Goal: Transaction & Acquisition: Purchase product/service

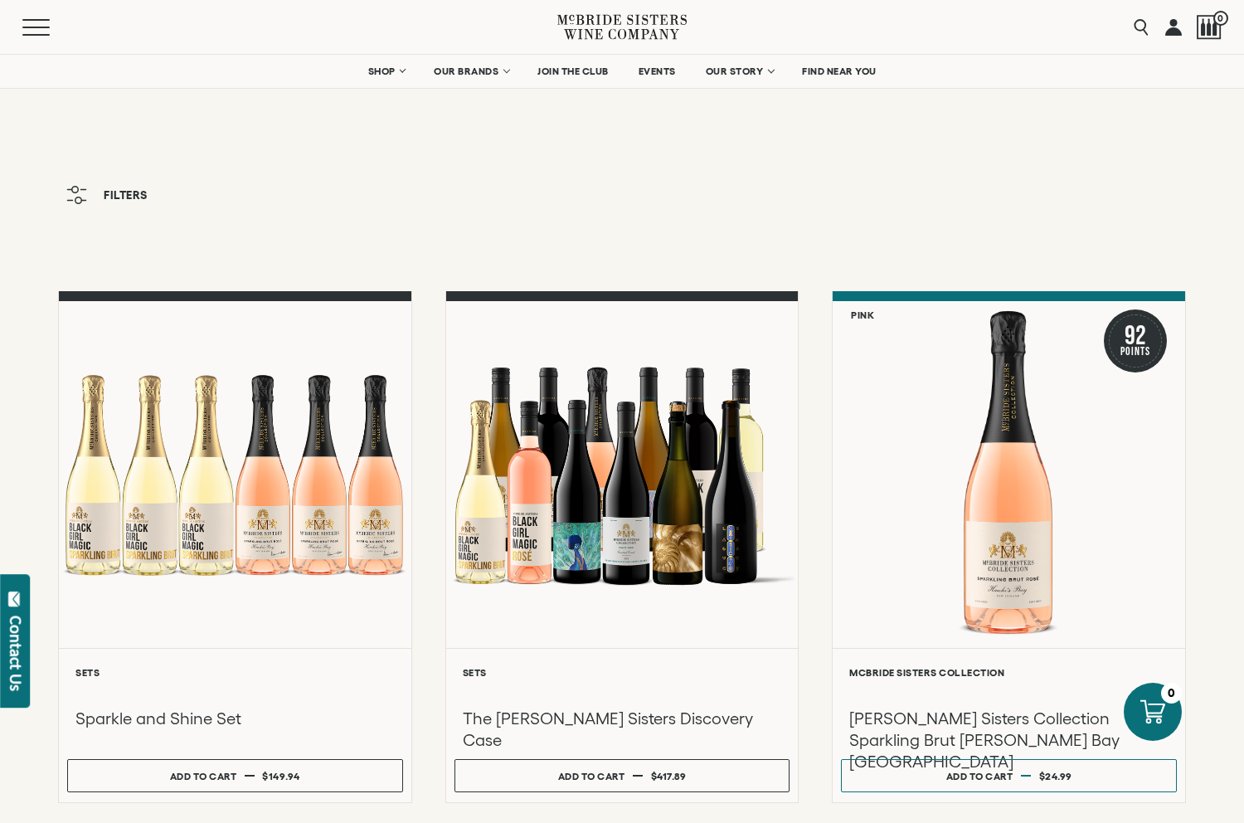
click at [119, 190] on span "Filters" at bounding box center [126, 195] width 44 height 12
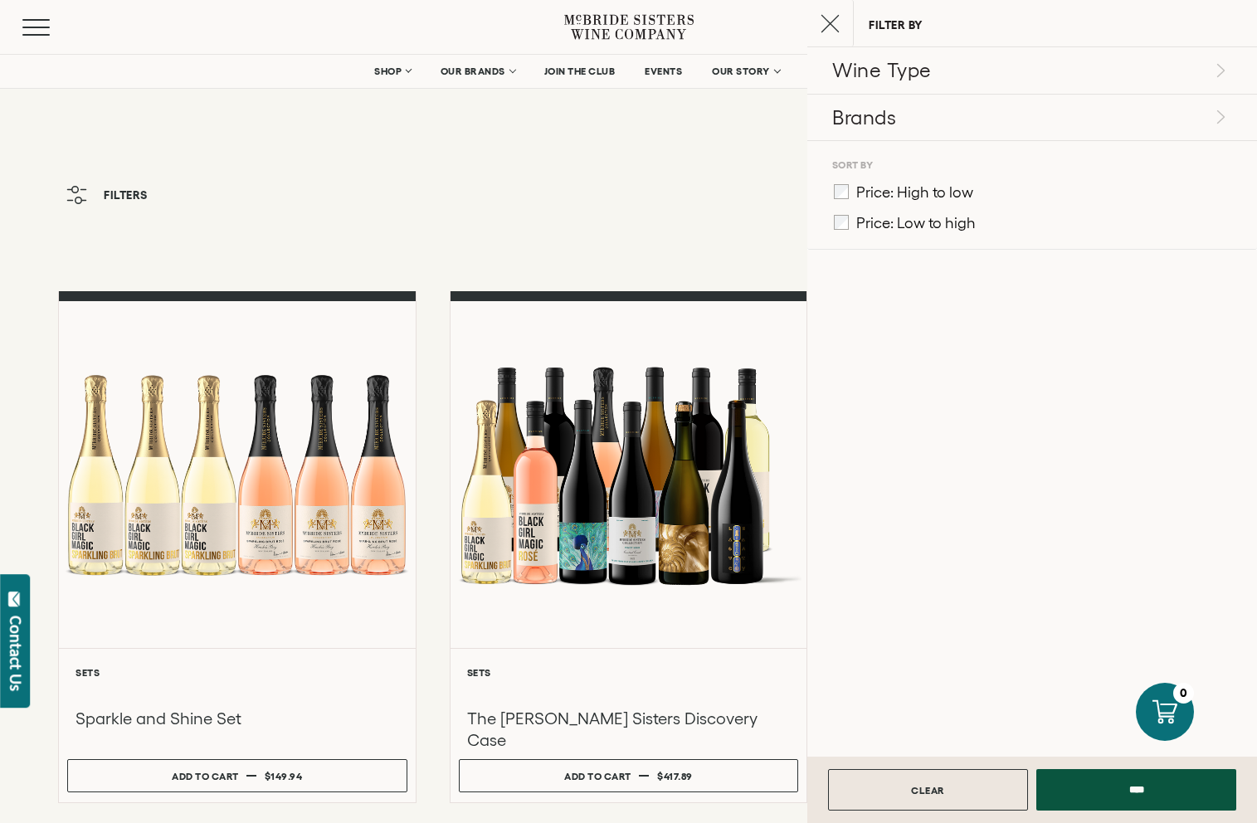
click at [835, 21] on icon "Close cart" at bounding box center [829, 23] width 19 height 19
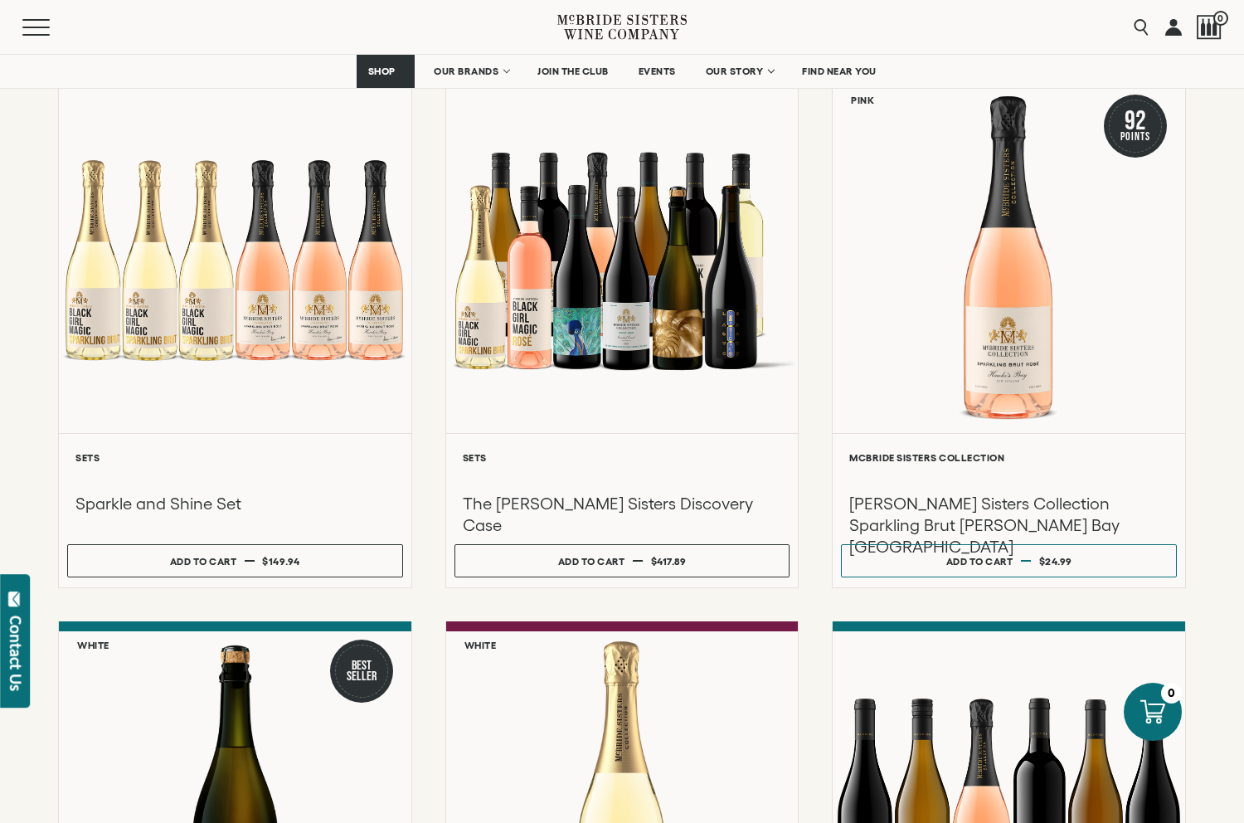
scroll to position [171, 0]
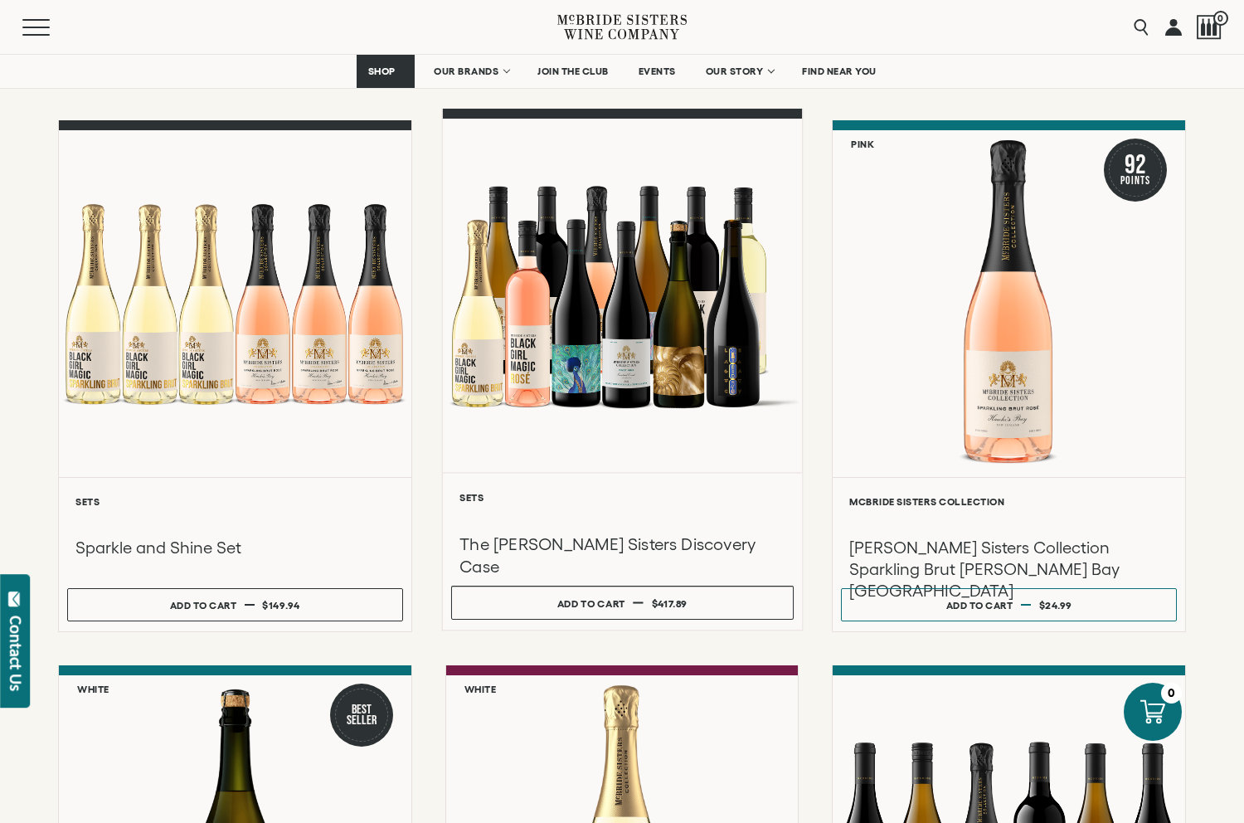
click at [533, 292] on div at bounding box center [621, 295] width 359 height 353
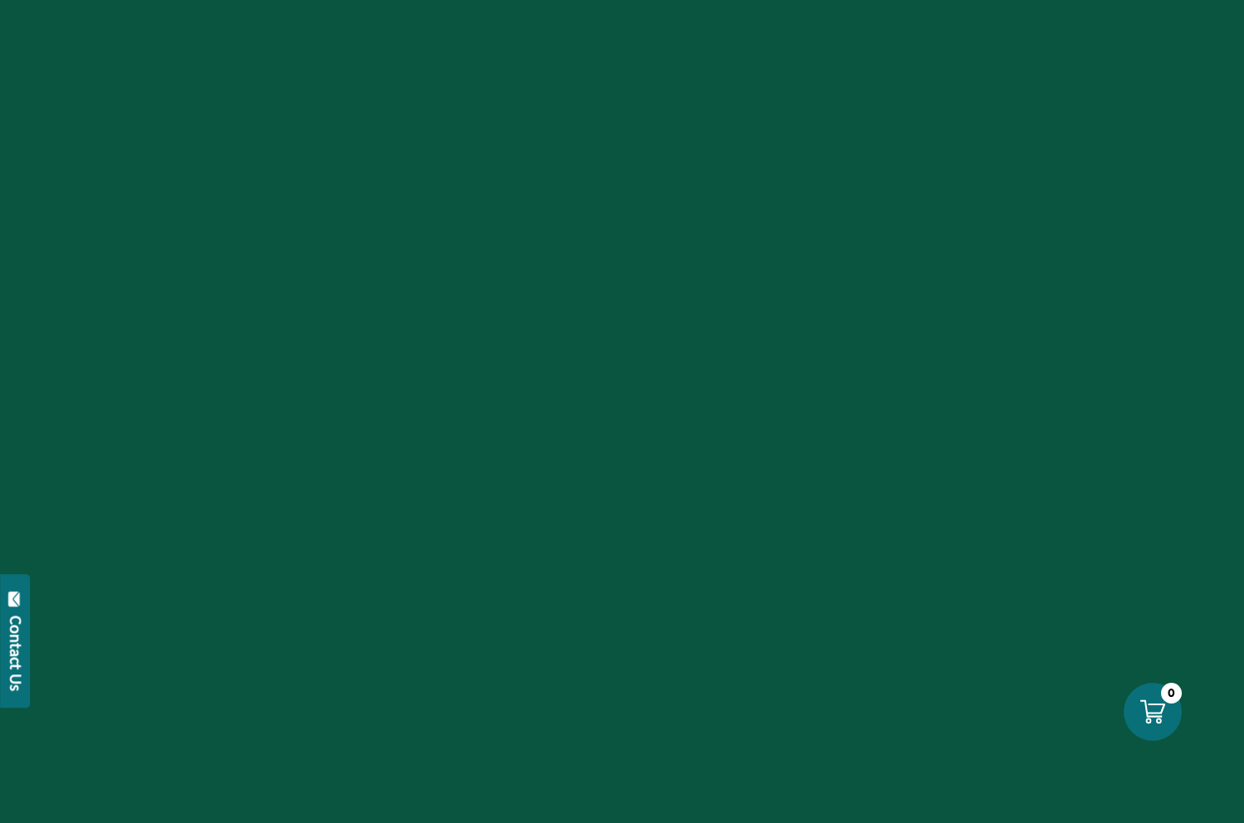
scroll to position [171, 0]
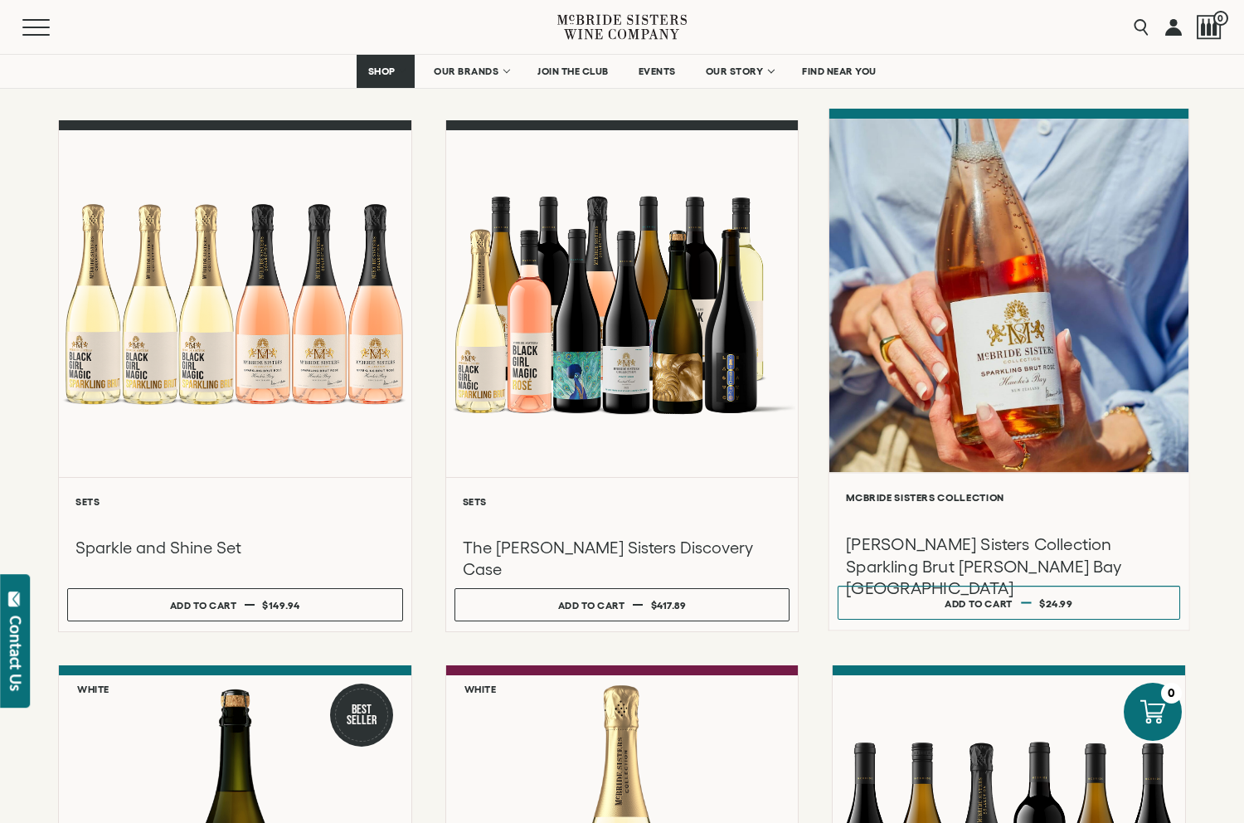
click at [927, 397] on div at bounding box center [1008, 295] width 359 height 353
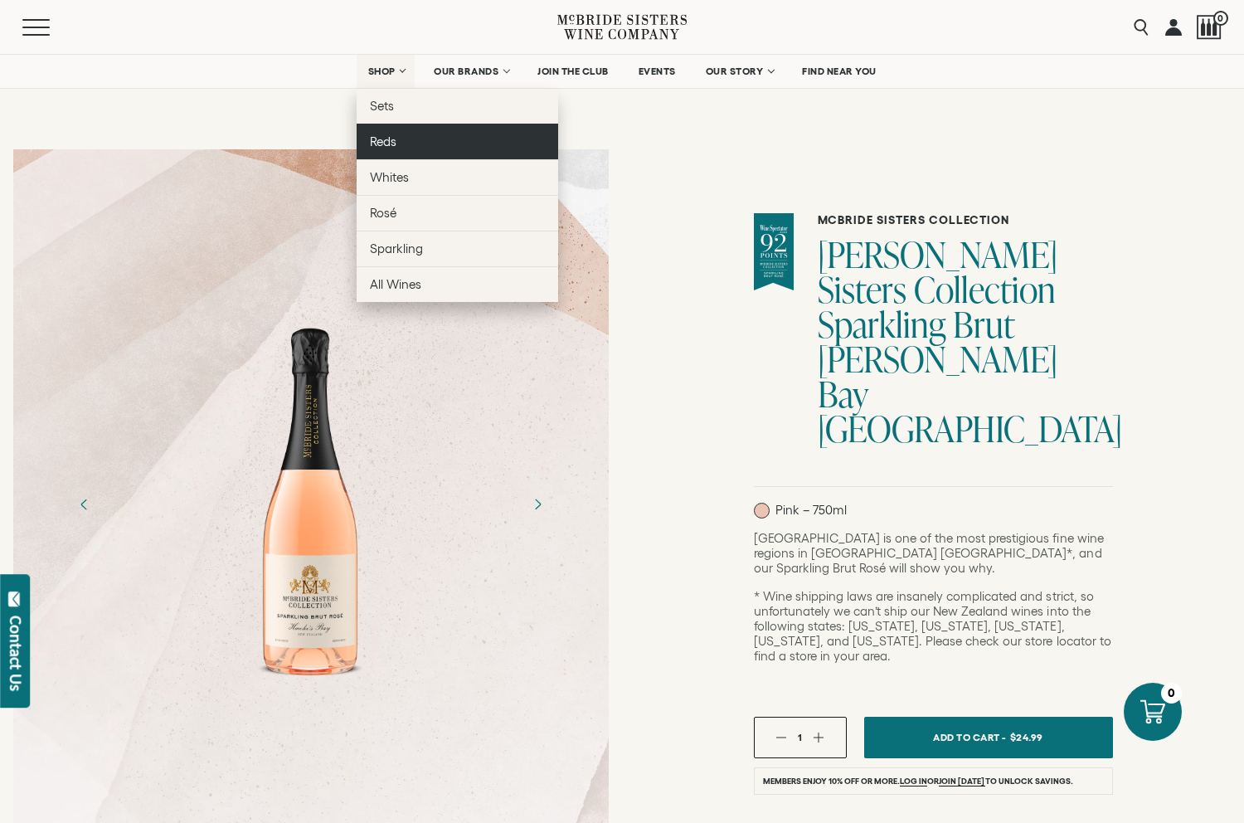
click at [385, 141] on span "Reds" at bounding box center [383, 141] width 27 height 14
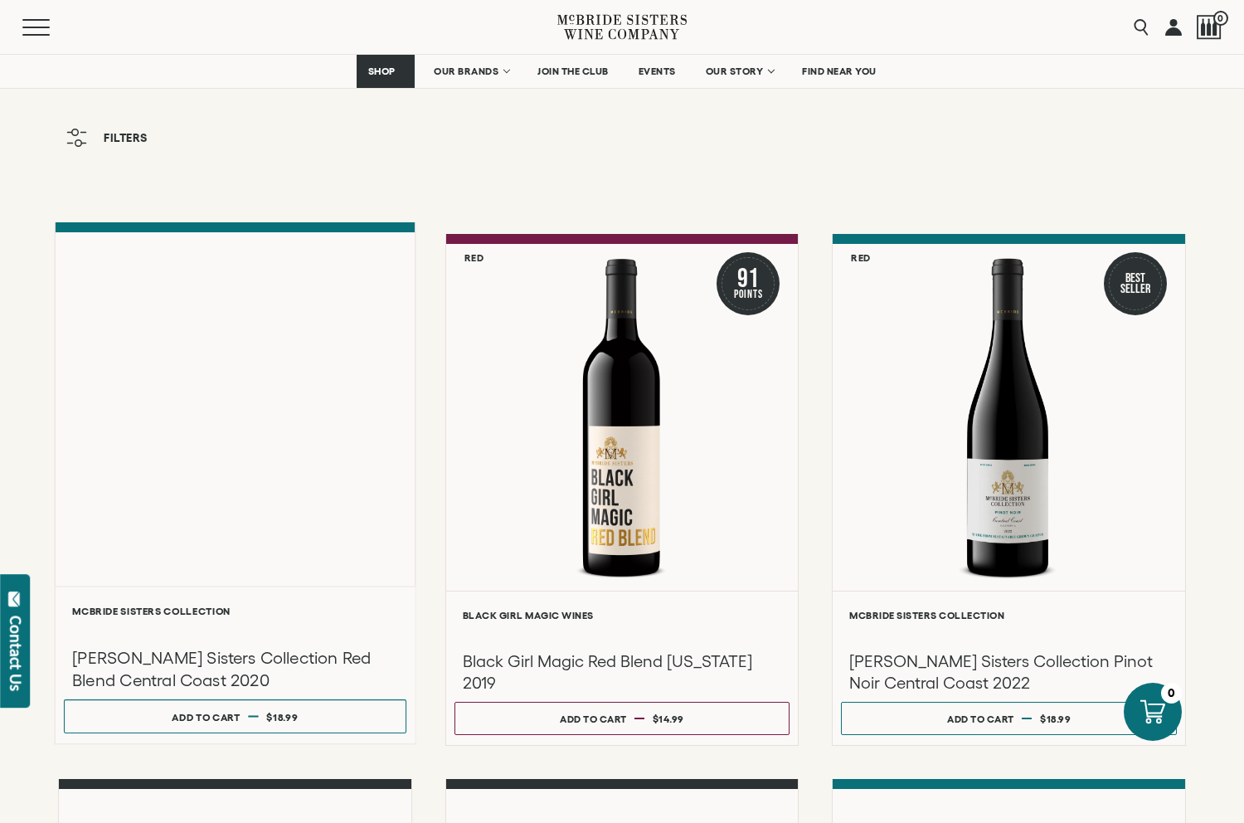
scroll to position [159, 0]
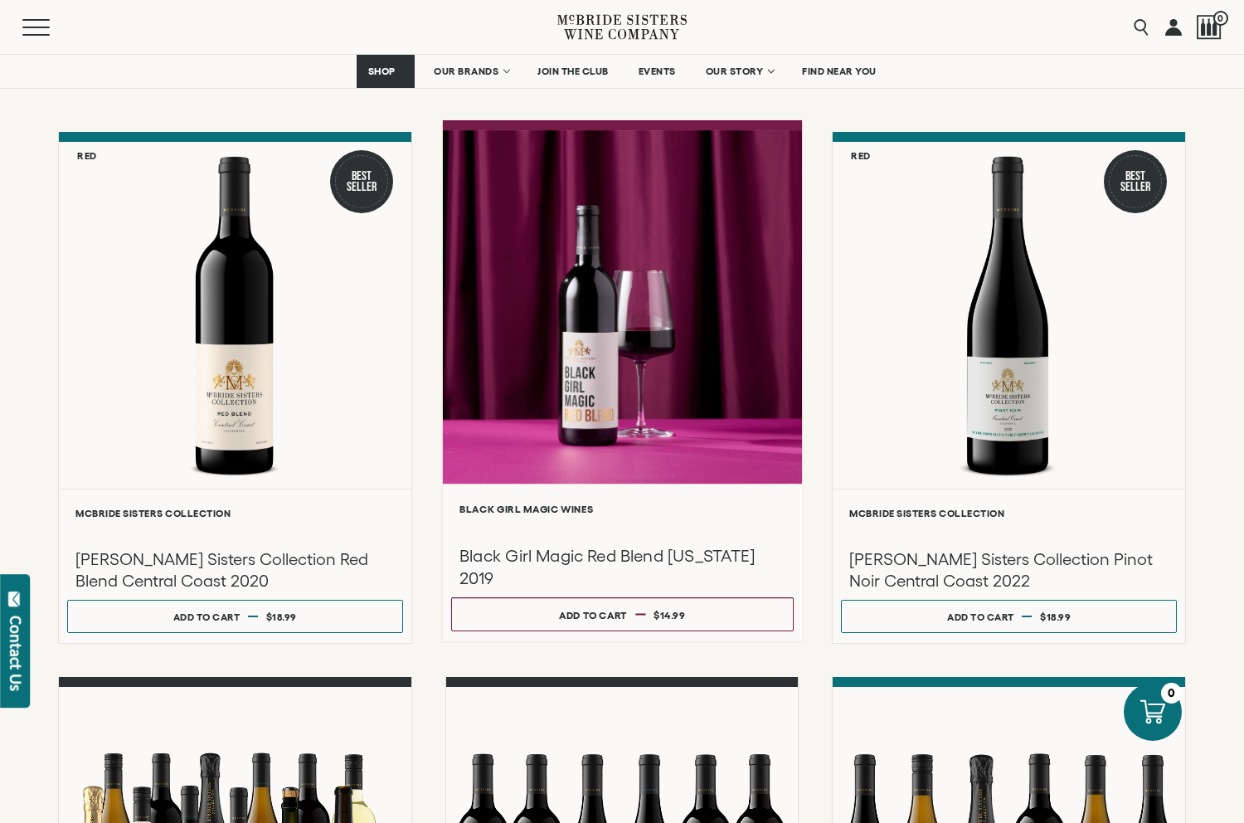
click at [566, 312] on div at bounding box center [621, 306] width 359 height 353
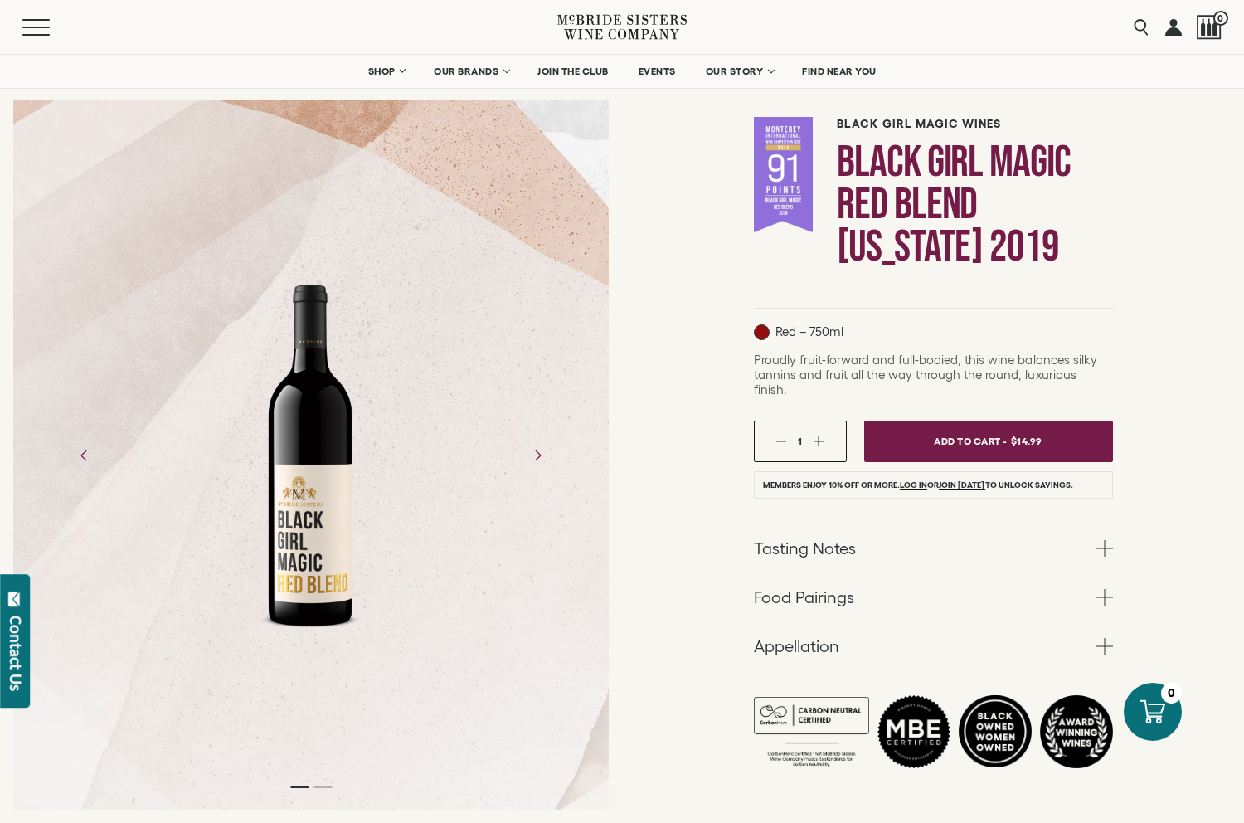
scroll to position [98, 0]
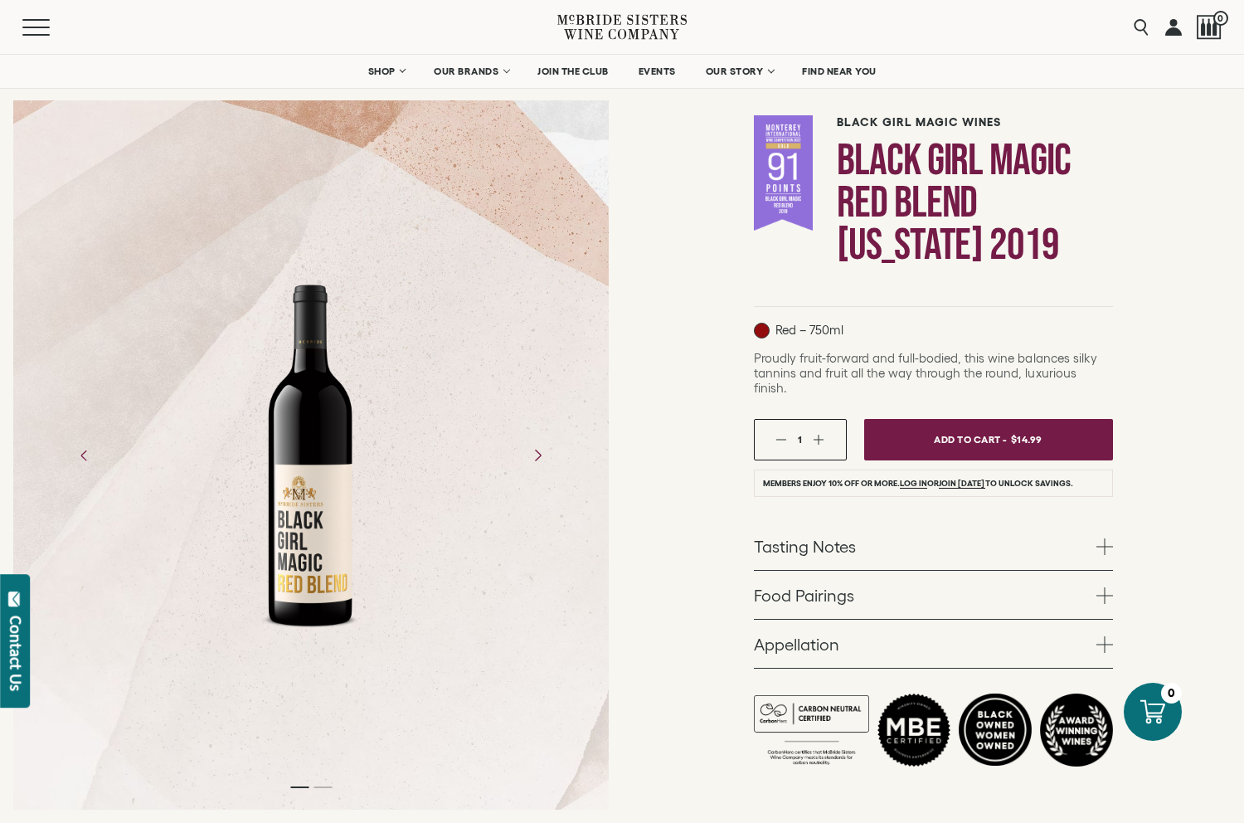
click at [537, 461] on icon "Next" at bounding box center [537, 454] width 29 height 29
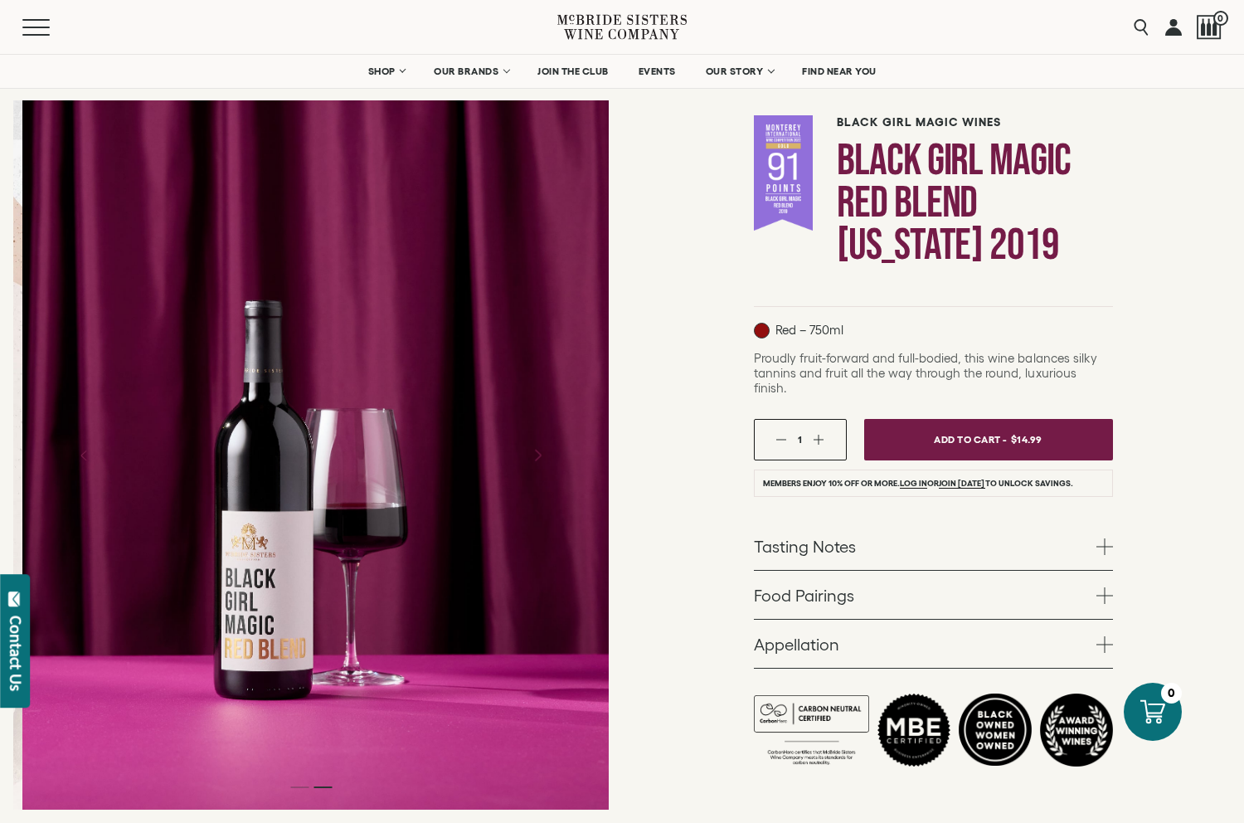
click at [536, 455] on icon "Next" at bounding box center [537, 454] width 29 height 29
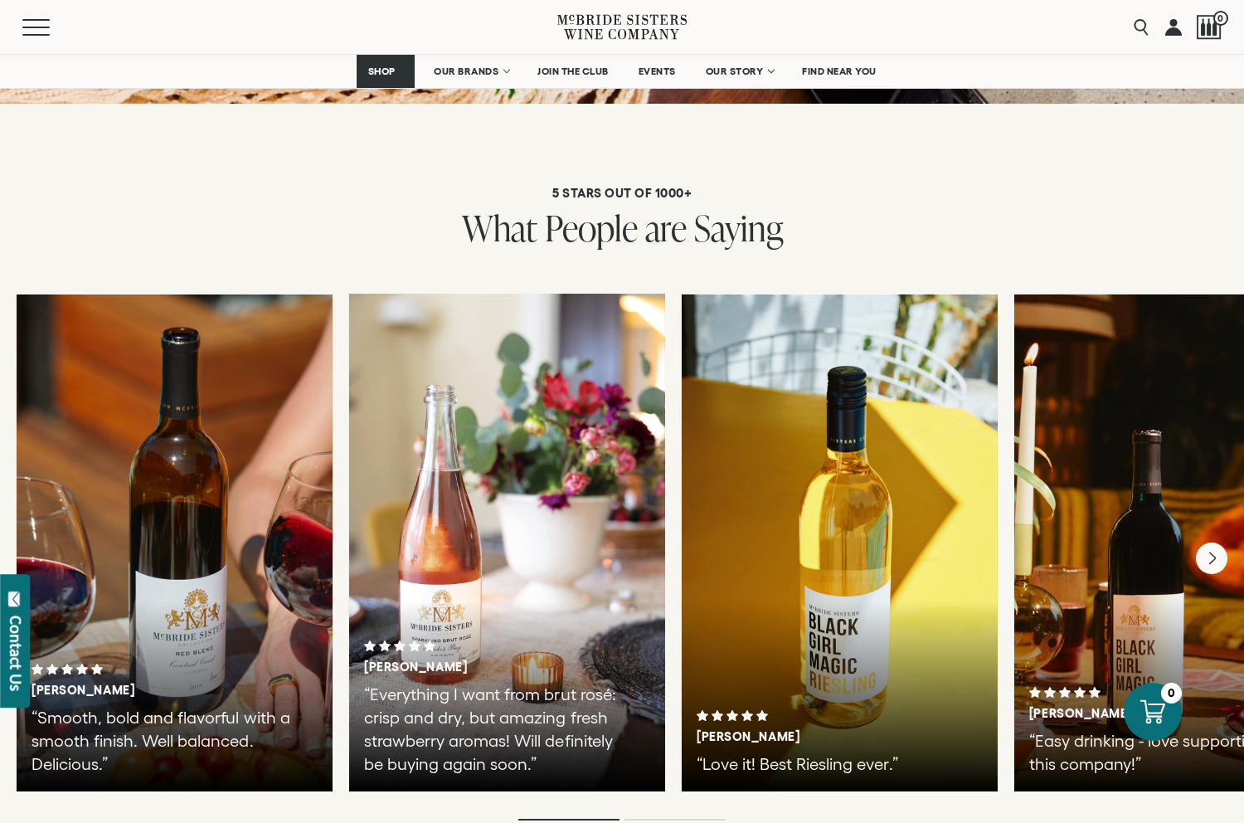
scroll to position [3400, 0]
